Goal: Use online tool/utility: Utilize a website feature to perform a specific function

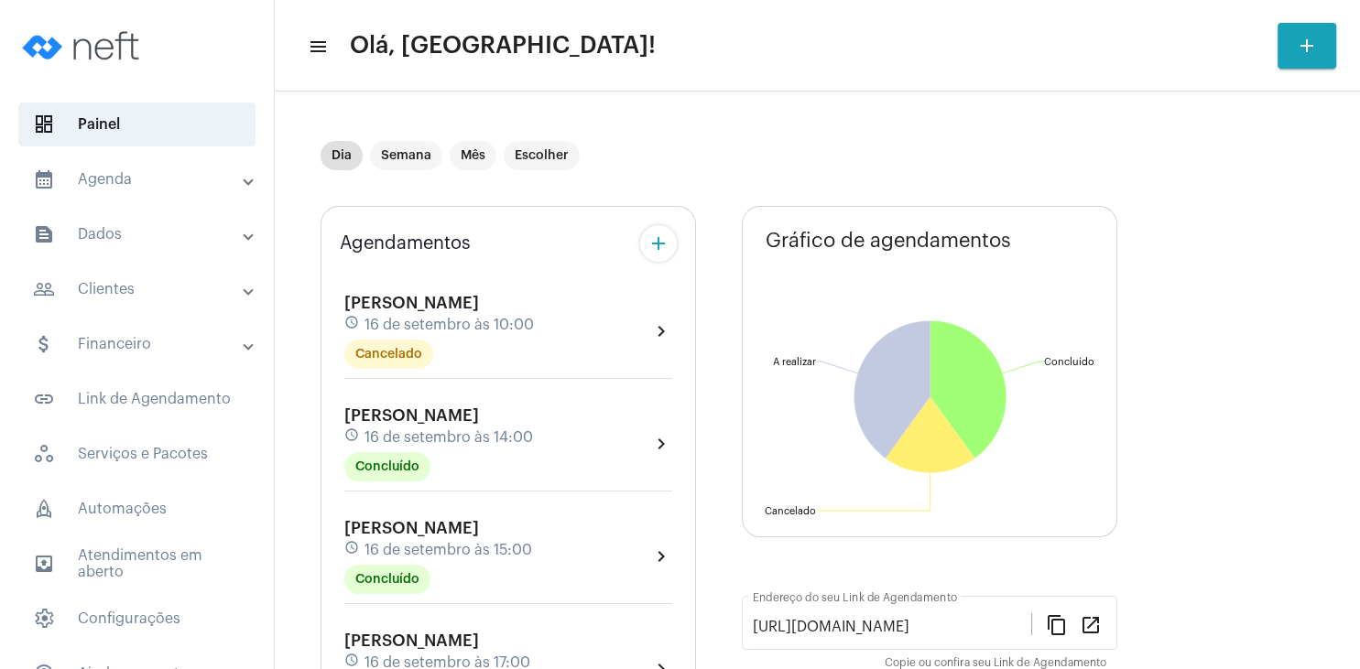
scroll to position [330, 0]
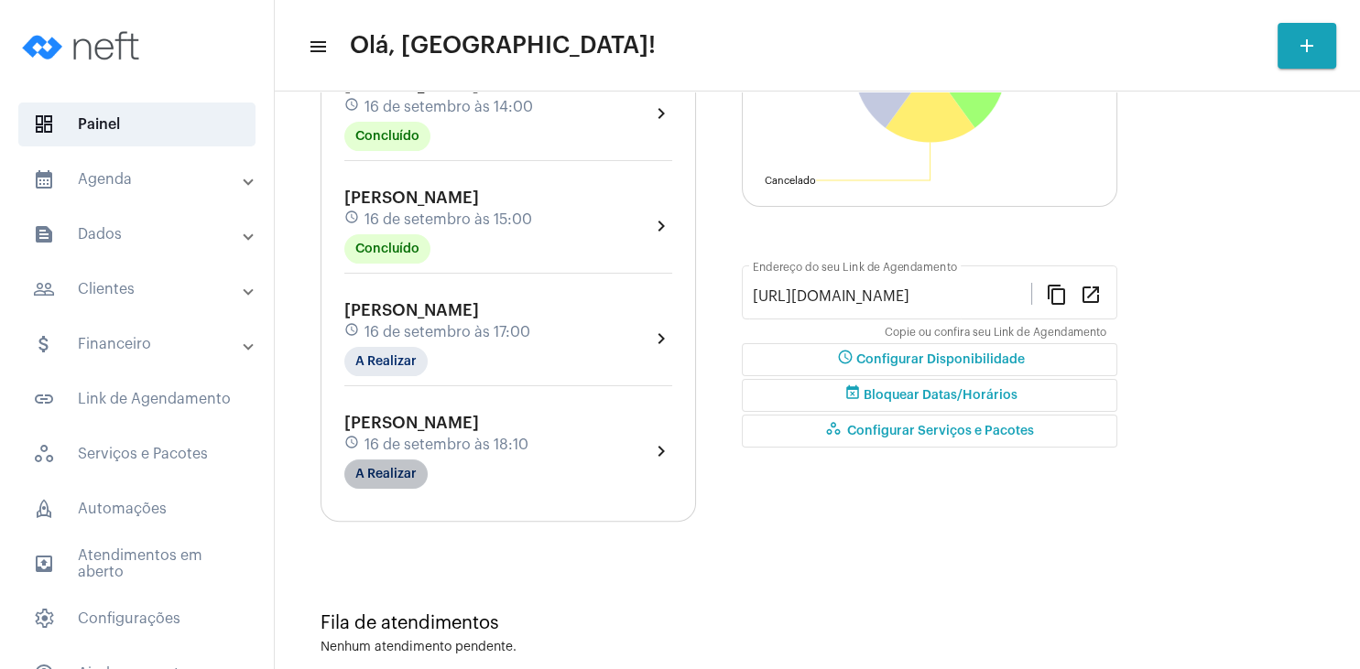
click at [403, 477] on mat-chip "A Realizar" at bounding box center [385, 474] width 83 height 29
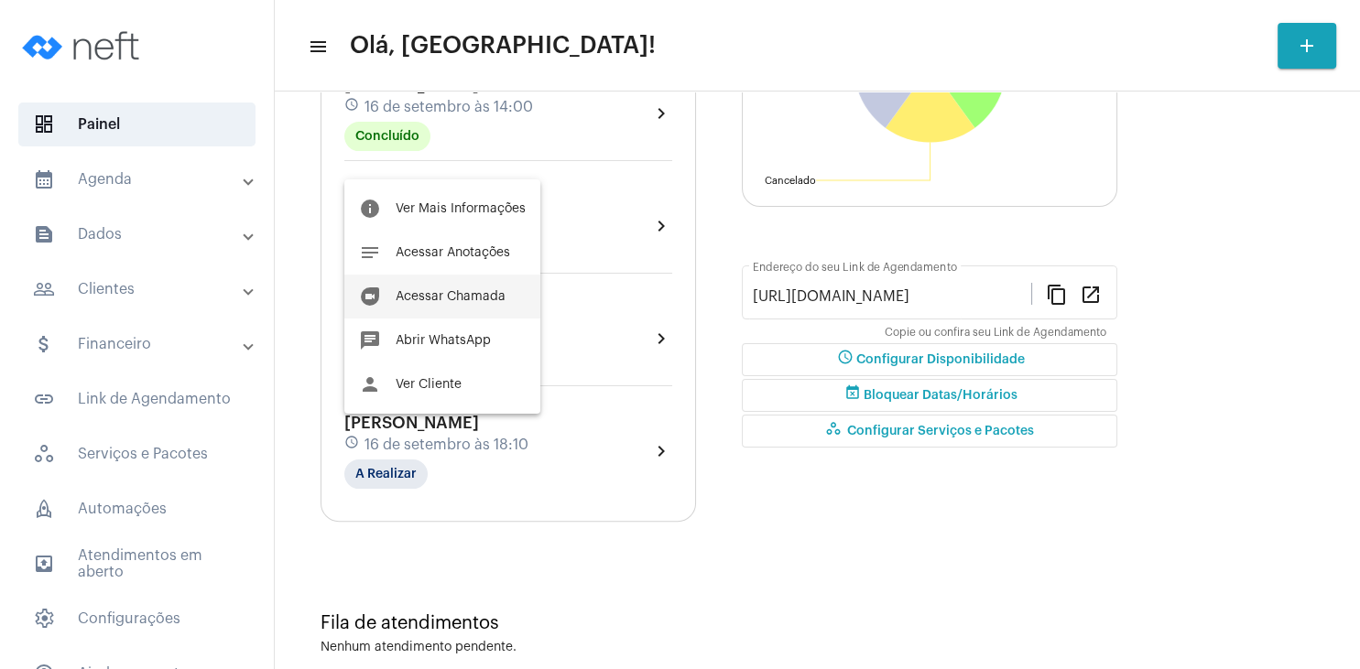
click at [477, 299] on span "Acessar Chamada" at bounding box center [450, 296] width 110 height 13
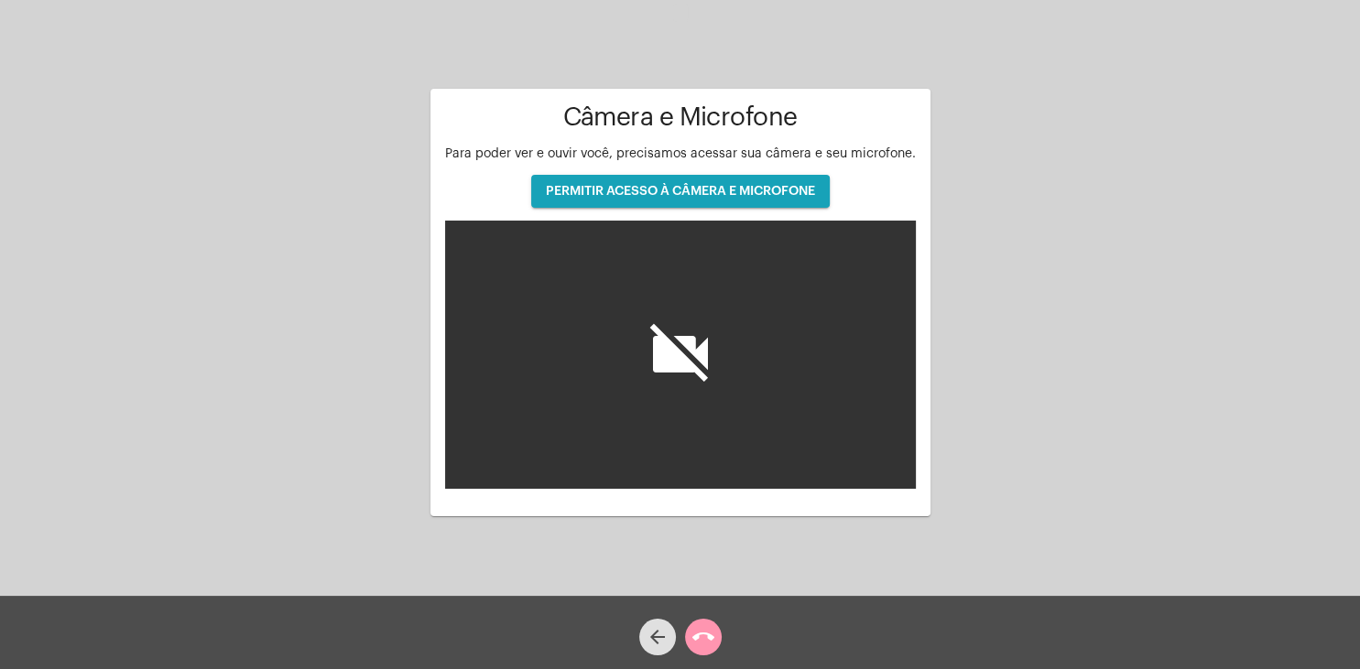
click at [649, 192] on span "PERMITIR ACESSO À CÂMERA E MICROFONE" at bounding box center [680, 191] width 269 height 13
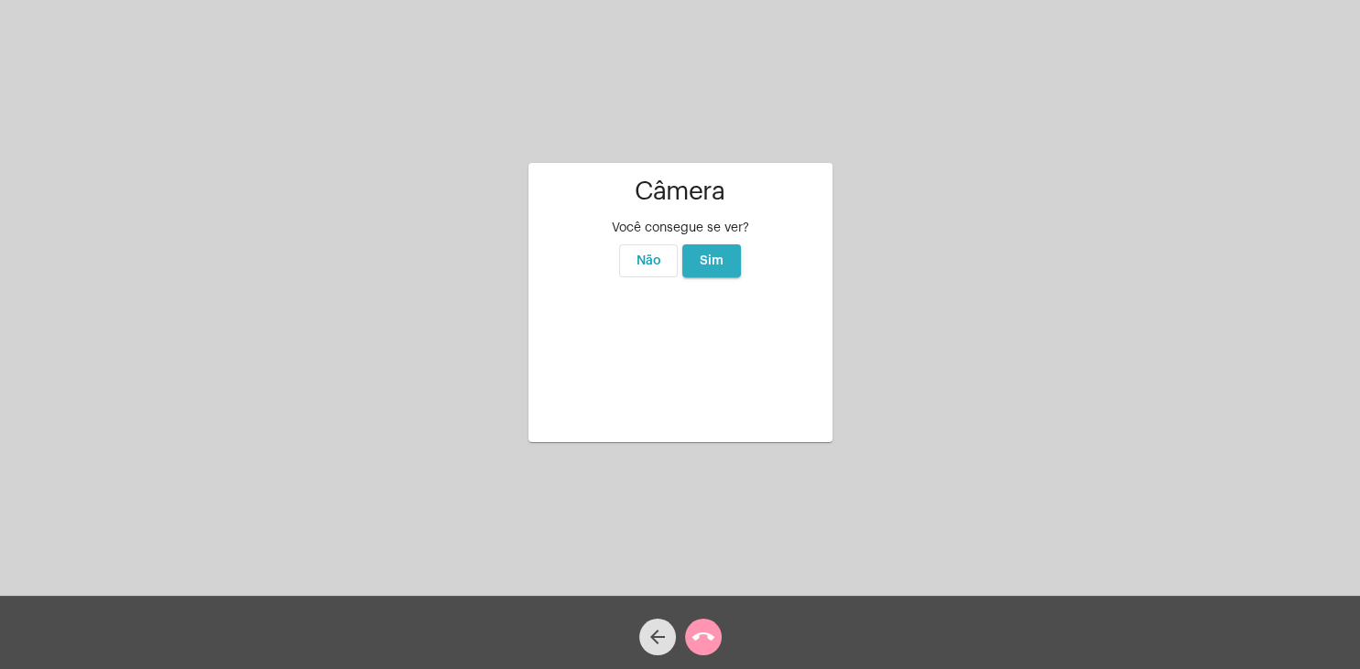
click at [728, 244] on button "Sim" at bounding box center [711, 260] width 59 height 33
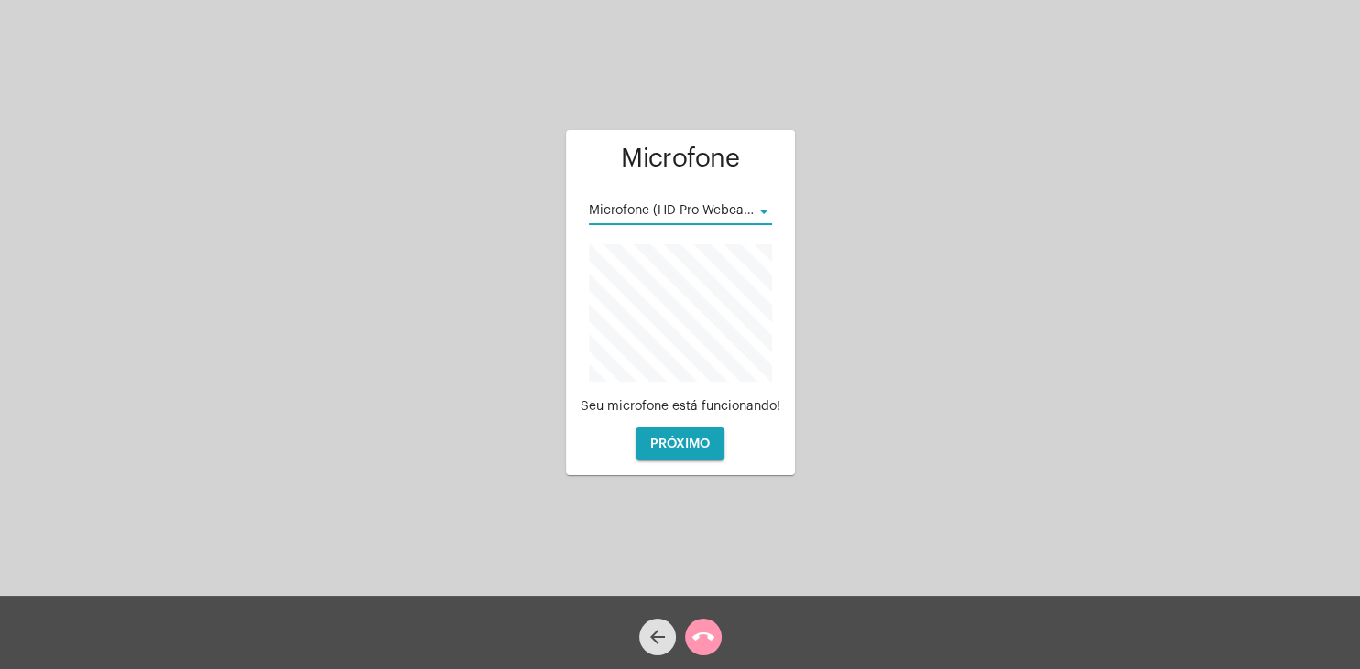
click at [768, 205] on div at bounding box center [763, 211] width 16 height 15
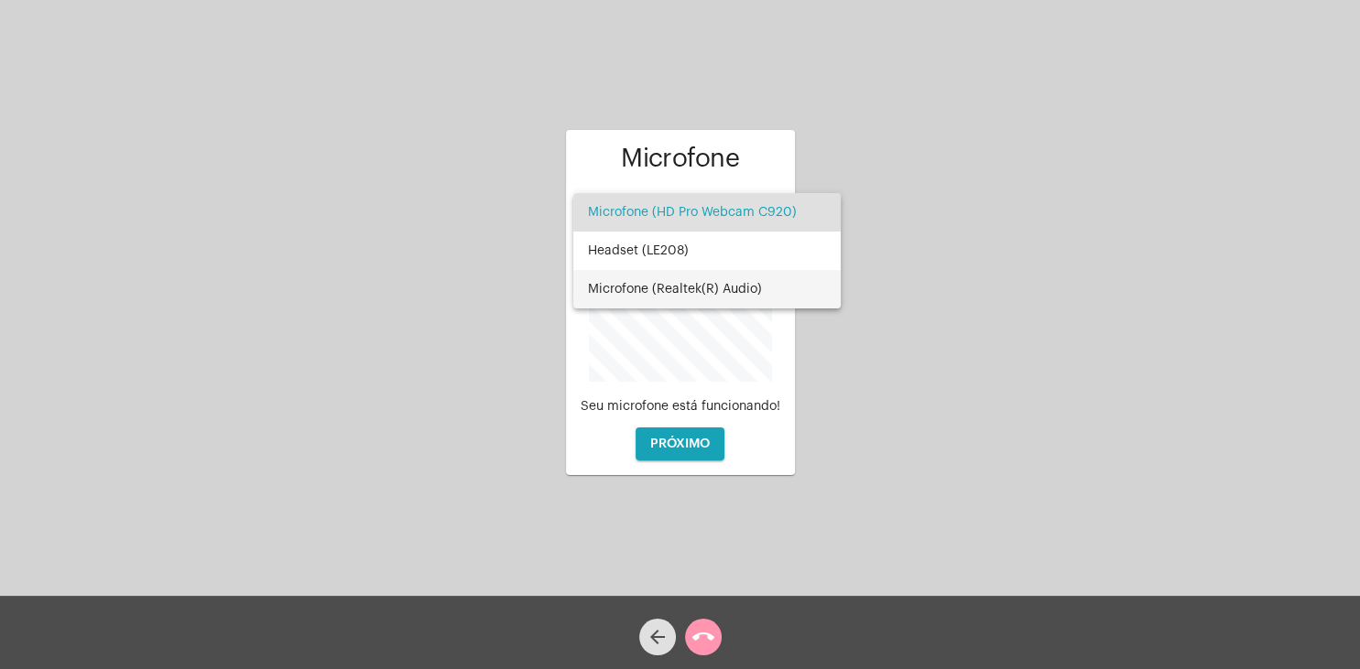
click at [705, 287] on span "Microfone (Realtek(R) Audio)" at bounding box center [707, 289] width 238 height 38
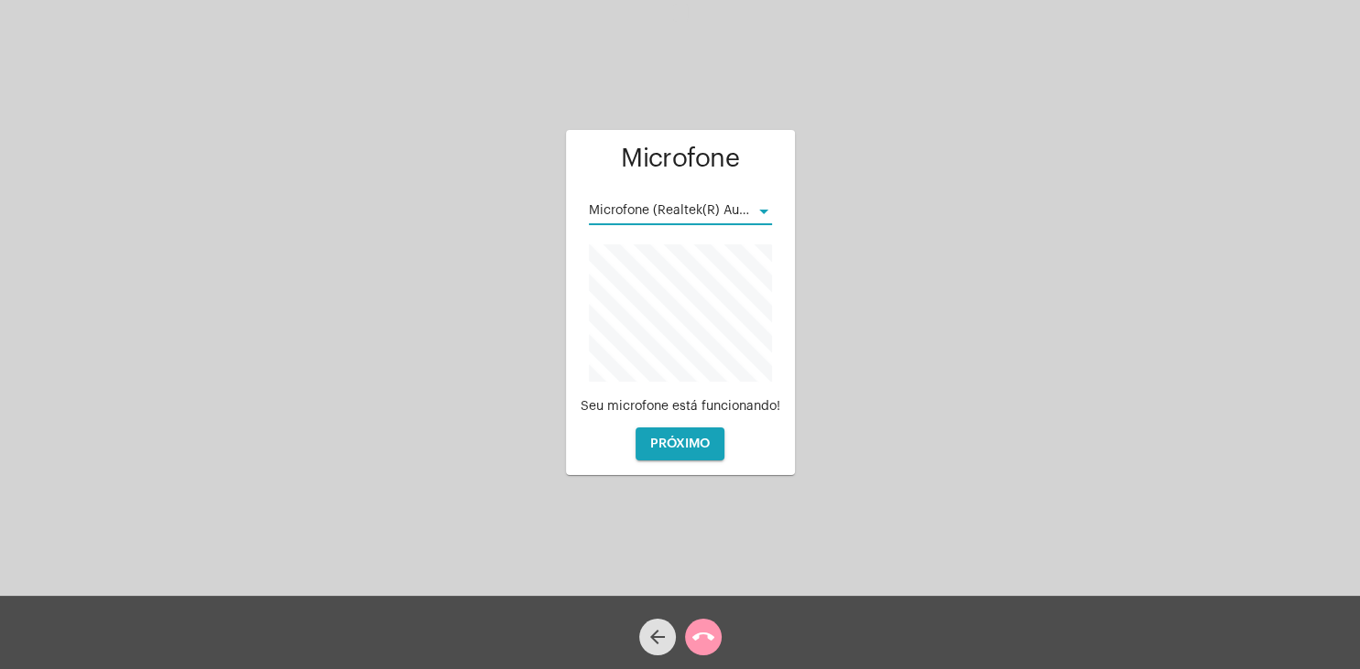
click at [672, 450] on button "PRÓXIMO" at bounding box center [679, 444] width 89 height 33
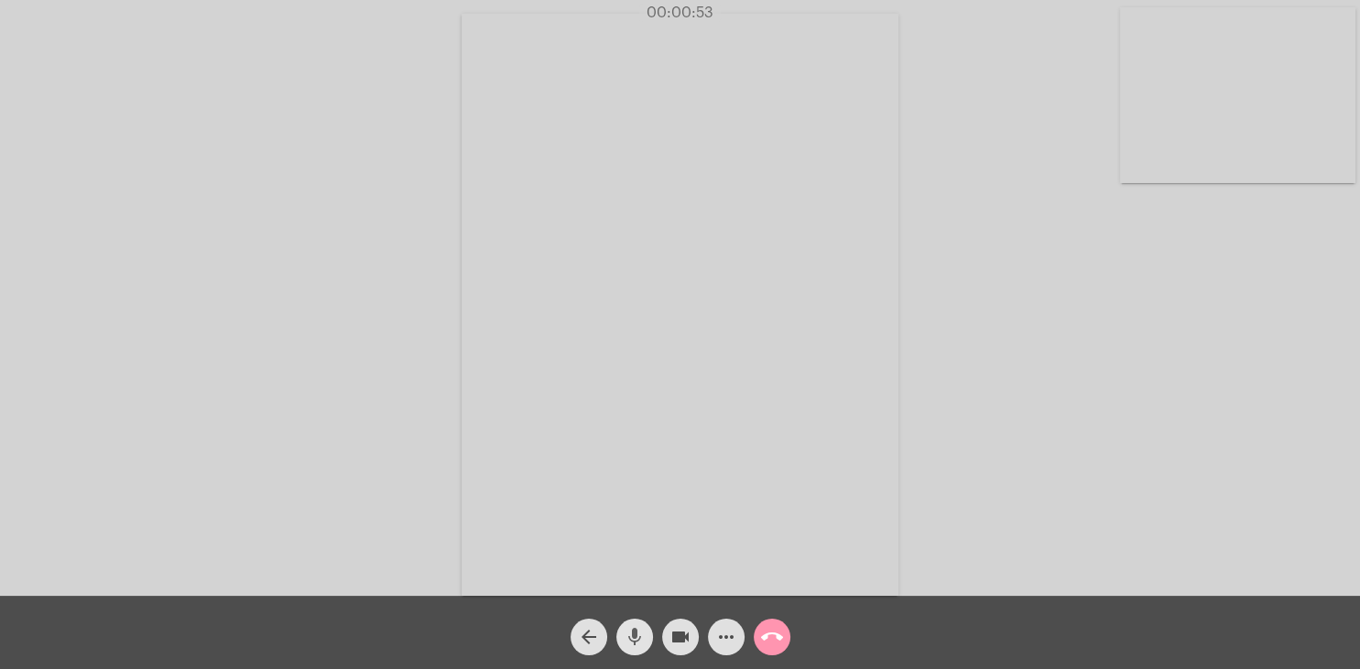
click at [636, 643] on mat-icon "mic" at bounding box center [634, 637] width 22 height 22
click at [639, 640] on mat-icon "mic_off" at bounding box center [634, 637] width 22 height 22
click at [635, 641] on mat-icon "mic" at bounding box center [634, 637] width 22 height 22
click at [633, 646] on mat-icon "mic_off" at bounding box center [634, 637] width 22 height 22
click at [642, 643] on mat-icon "mic" at bounding box center [634, 637] width 22 height 22
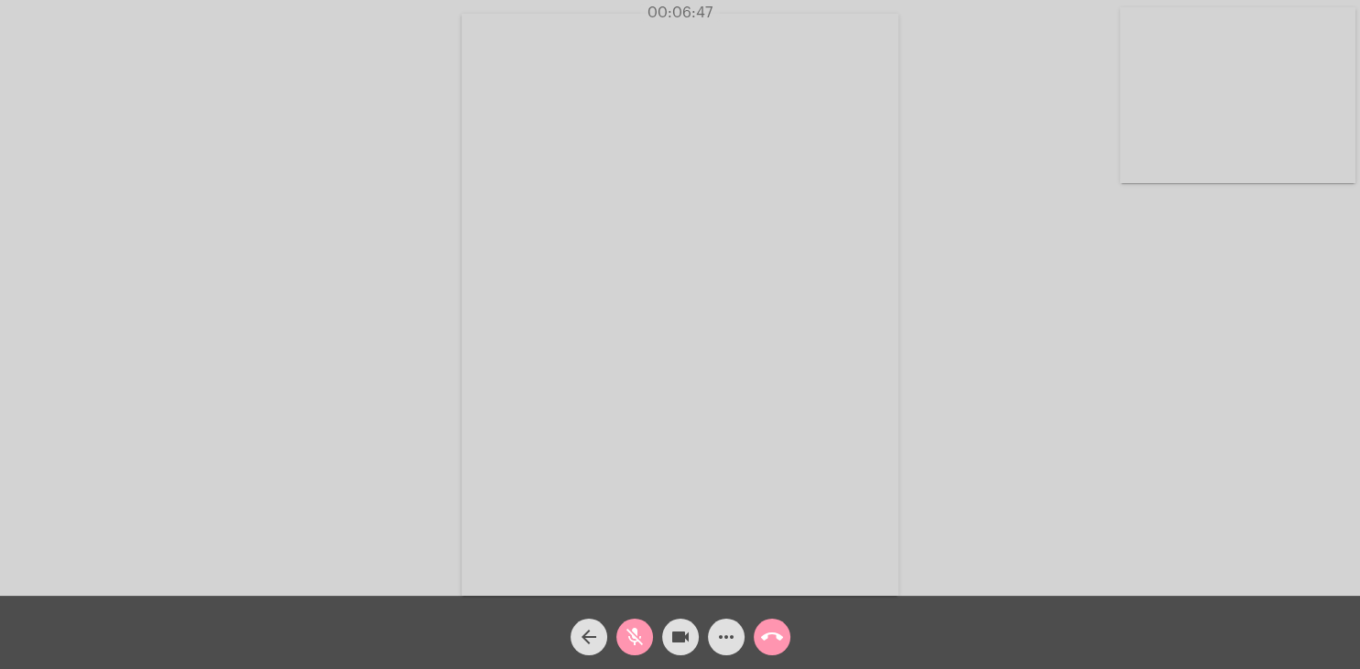
click at [1054, 214] on div "Acessando Câmera e Microfone..." at bounding box center [680, 303] width 1356 height 596
click at [632, 643] on mat-icon "mic_off" at bounding box center [634, 637] width 22 height 22
click at [635, 639] on mat-icon "mic" at bounding box center [634, 637] width 22 height 22
click at [630, 641] on mat-icon "mic_off" at bounding box center [634, 637] width 22 height 22
click at [640, 643] on mat-icon "mic" at bounding box center [634, 637] width 22 height 22
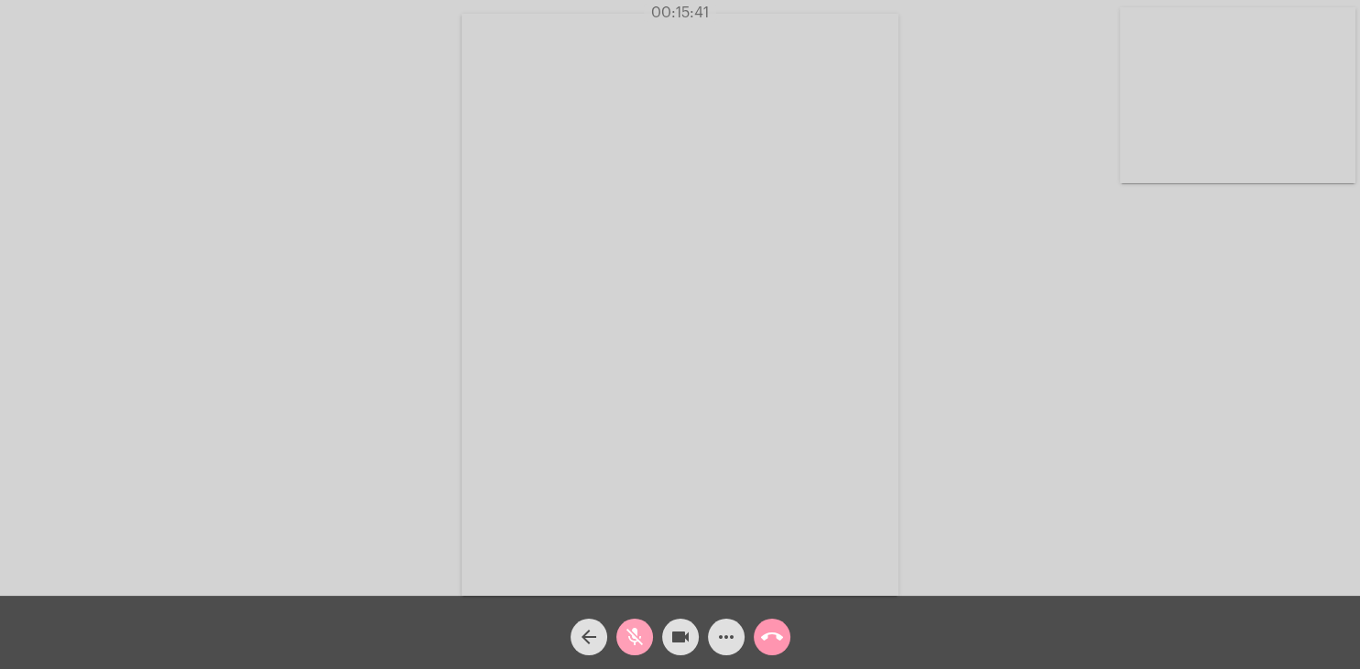
click at [640, 627] on span "mic_off" at bounding box center [634, 637] width 22 height 37
click at [634, 638] on mat-icon "mic" at bounding box center [634, 637] width 22 height 22
click at [635, 640] on mat-icon "mic_off" at bounding box center [634, 637] width 22 height 22
